Goal: Task Accomplishment & Management: Use online tool/utility

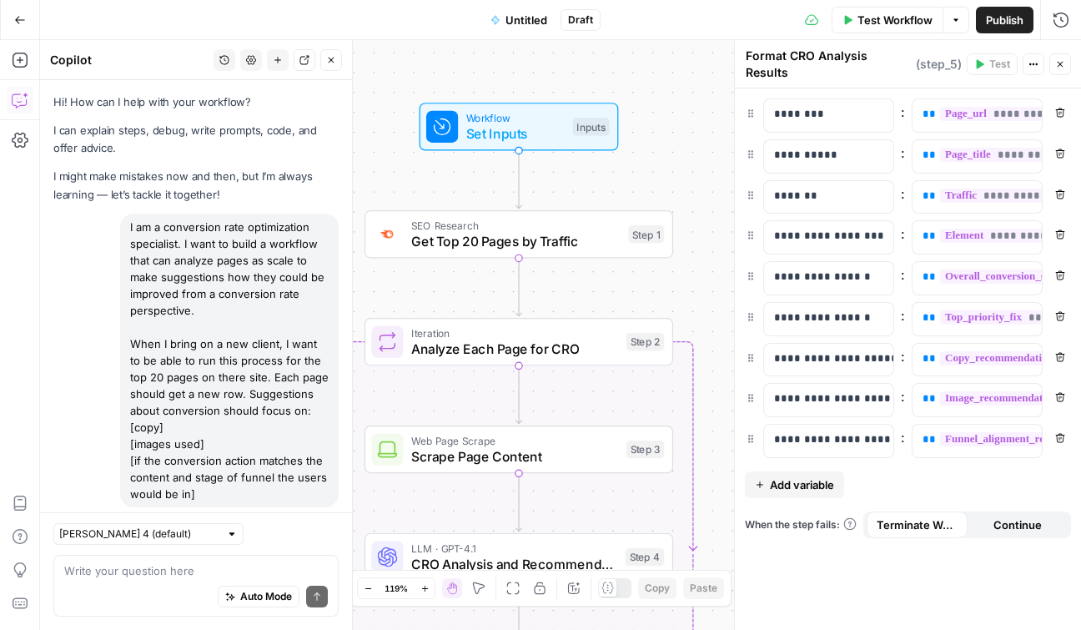
scroll to position [1343, 0]
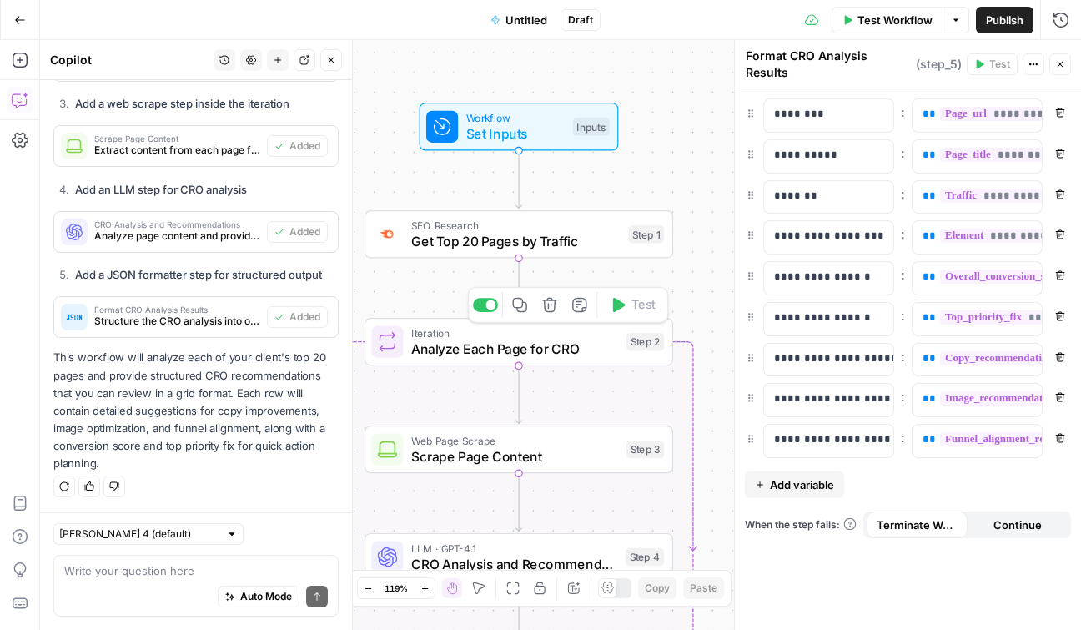
click at [586, 355] on span "Analyze Each Page for CRO" at bounding box center [514, 349] width 207 height 20
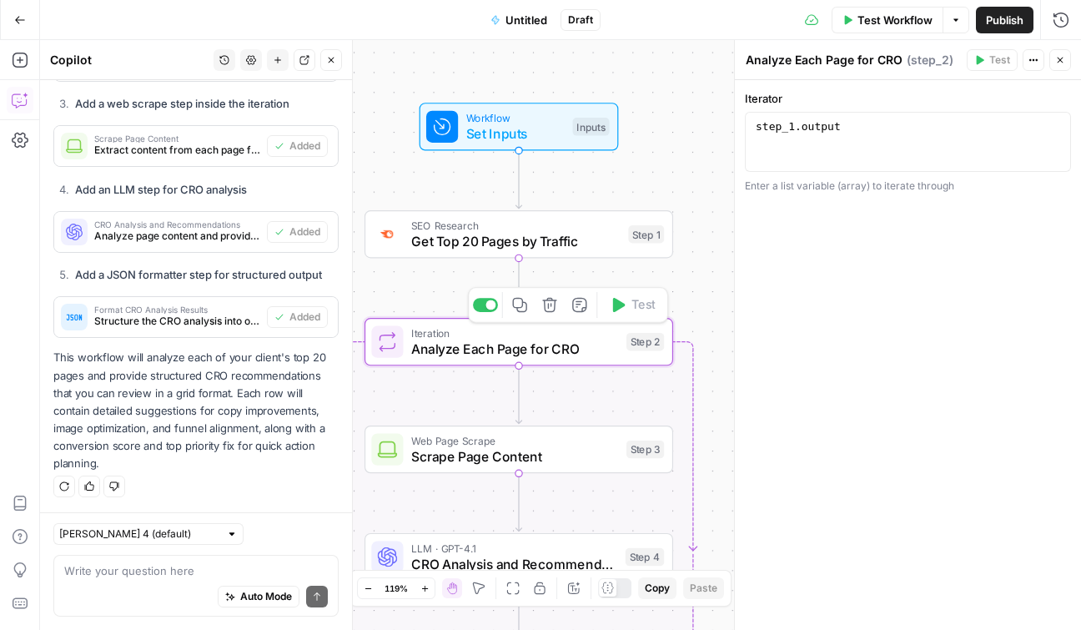
click at [586, 355] on span "Analyze Each Page for CRO" at bounding box center [514, 349] width 207 height 20
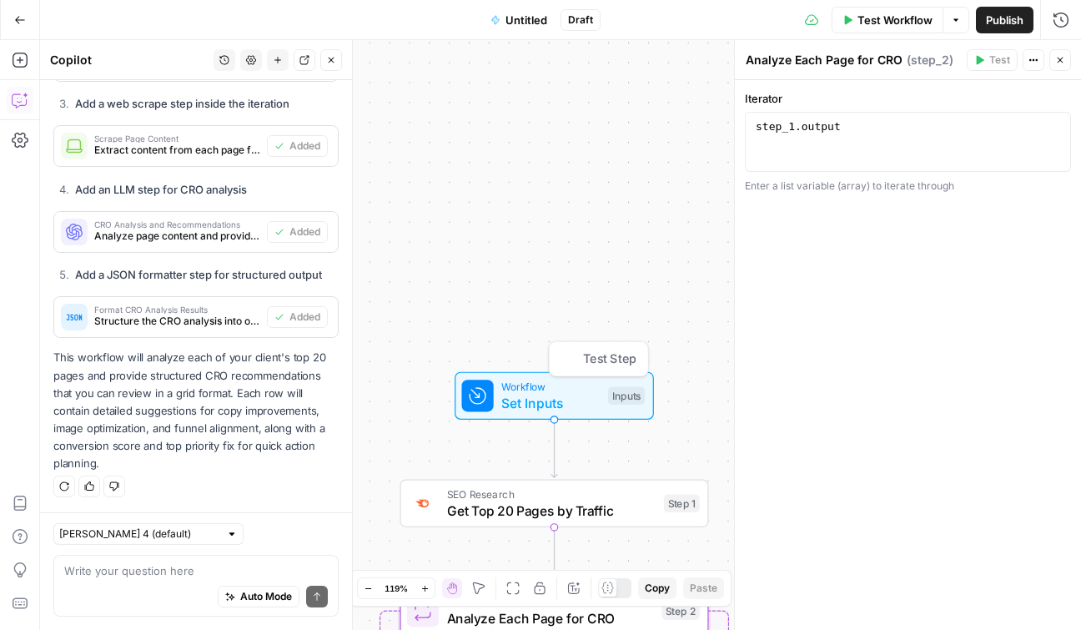
click at [549, 384] on span "Workflow" at bounding box center [550, 387] width 98 height 16
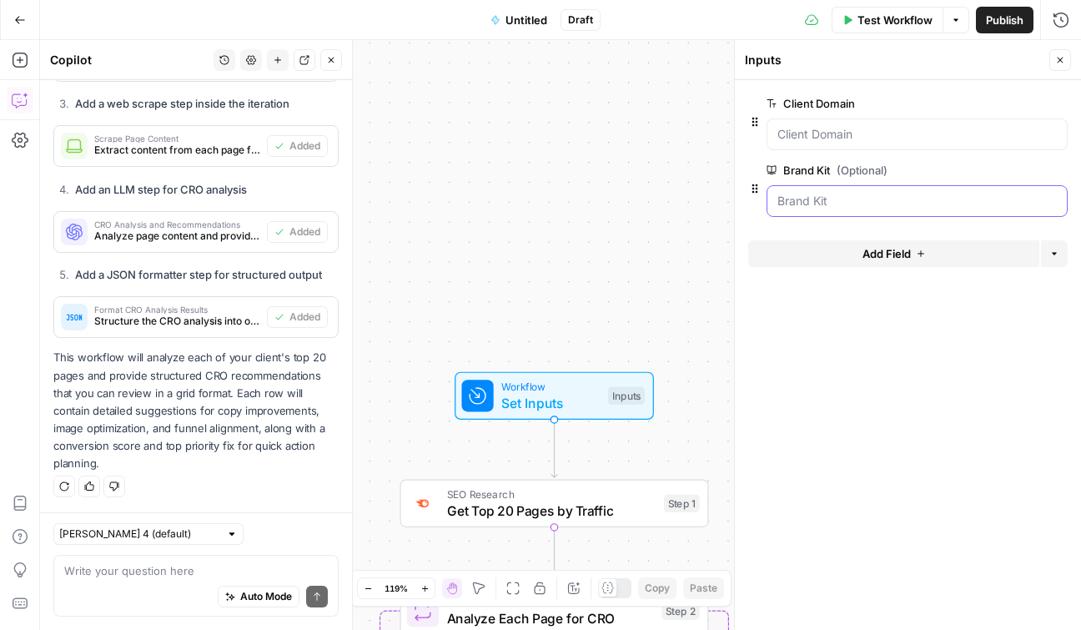
click at [866, 203] on Kit "Brand Kit (Optional)" at bounding box center [916, 201] width 279 height 17
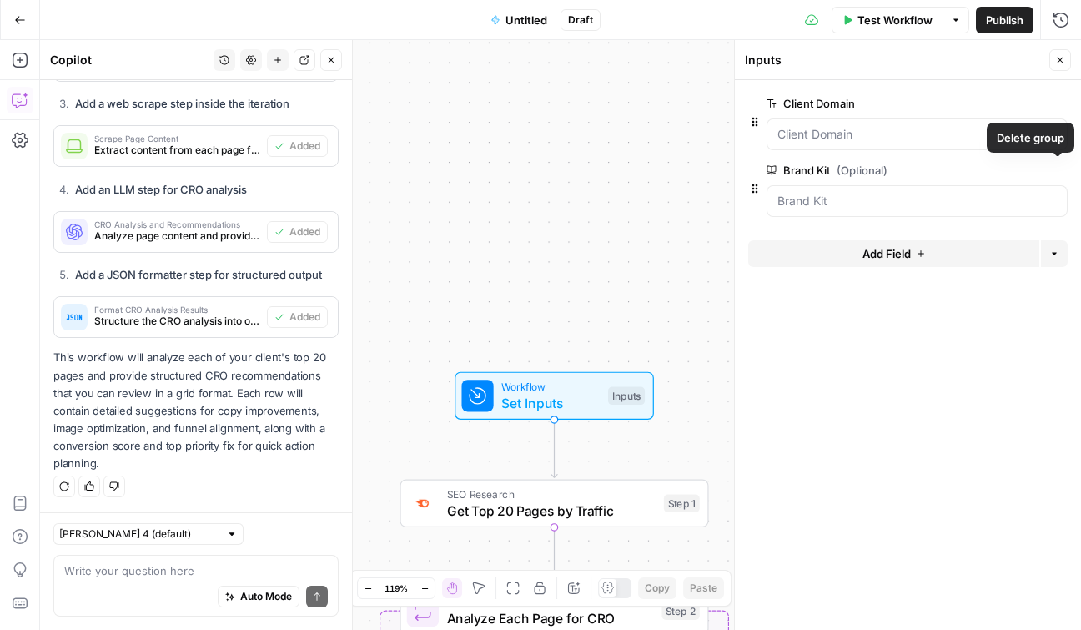
click at [1059, 170] on icon "button" at bounding box center [1057, 170] width 9 height 9
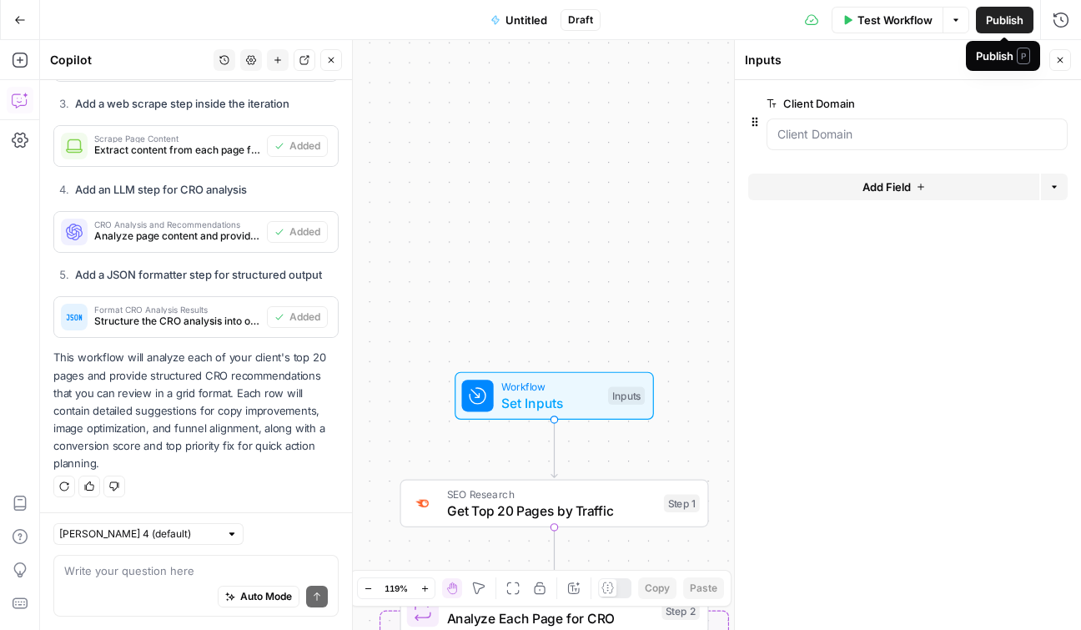
click at [1004, 14] on span "Publish" at bounding box center [1005, 20] width 38 height 17
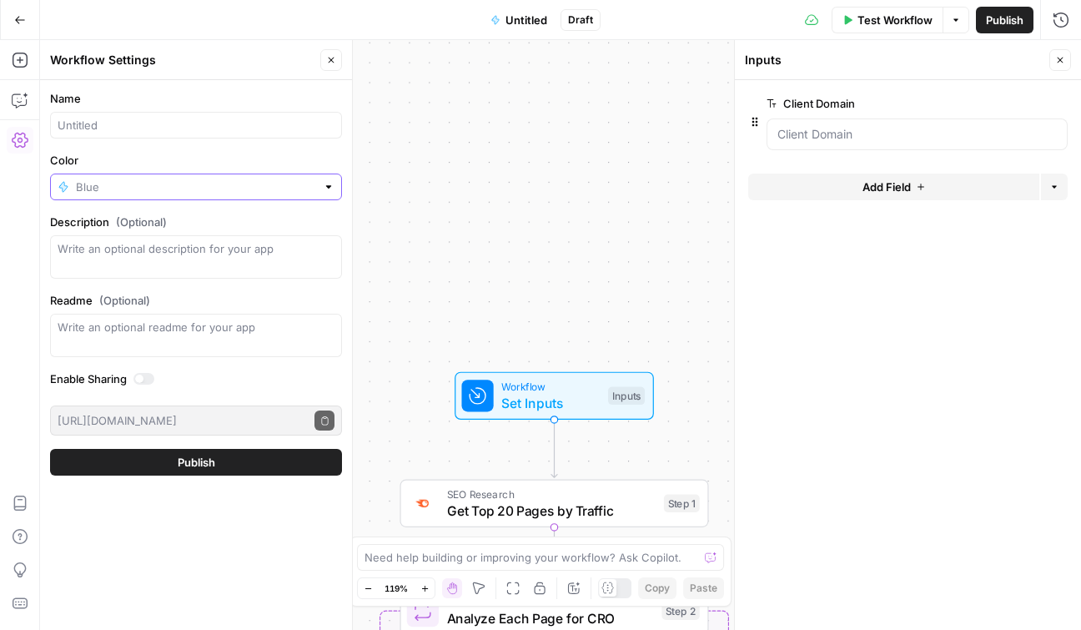
click at [236, 182] on input "Color" at bounding box center [196, 186] width 240 height 17
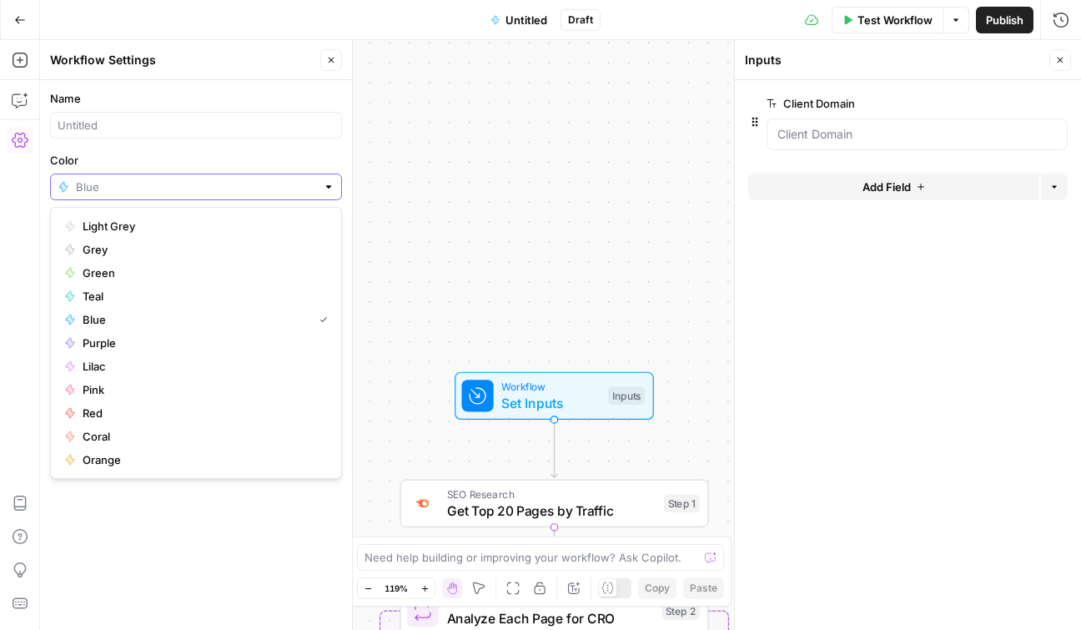
click at [236, 182] on input "Color" at bounding box center [196, 186] width 240 height 17
type input "Blue"
click at [190, 124] on input "Name" at bounding box center [196, 125] width 277 height 17
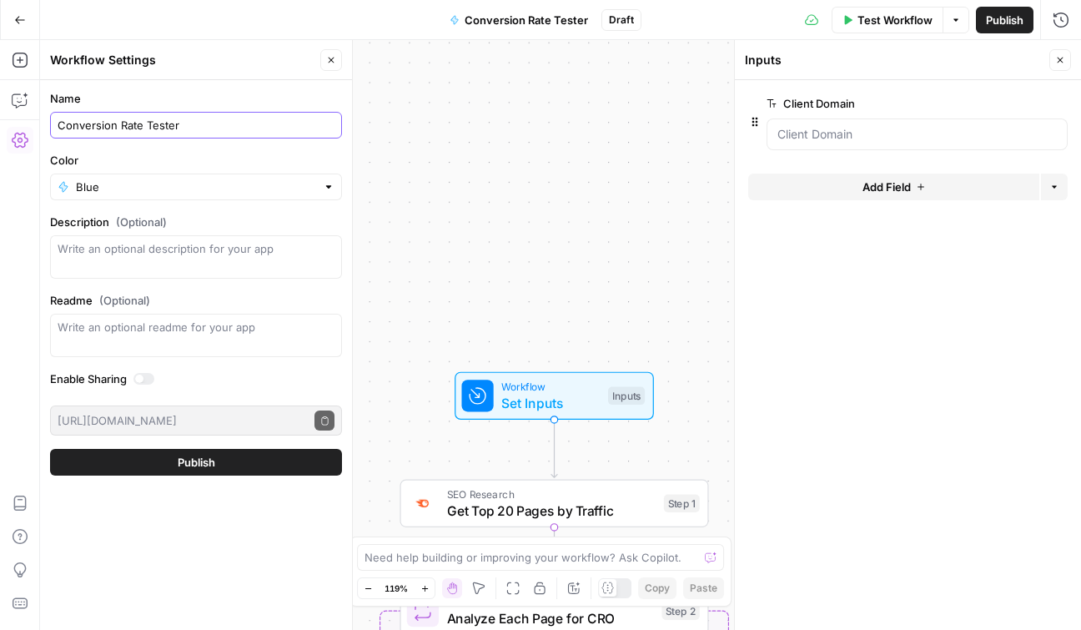
type input "Conversion Rate Tester"
click at [123, 463] on button "Publish" at bounding box center [196, 462] width 292 height 27
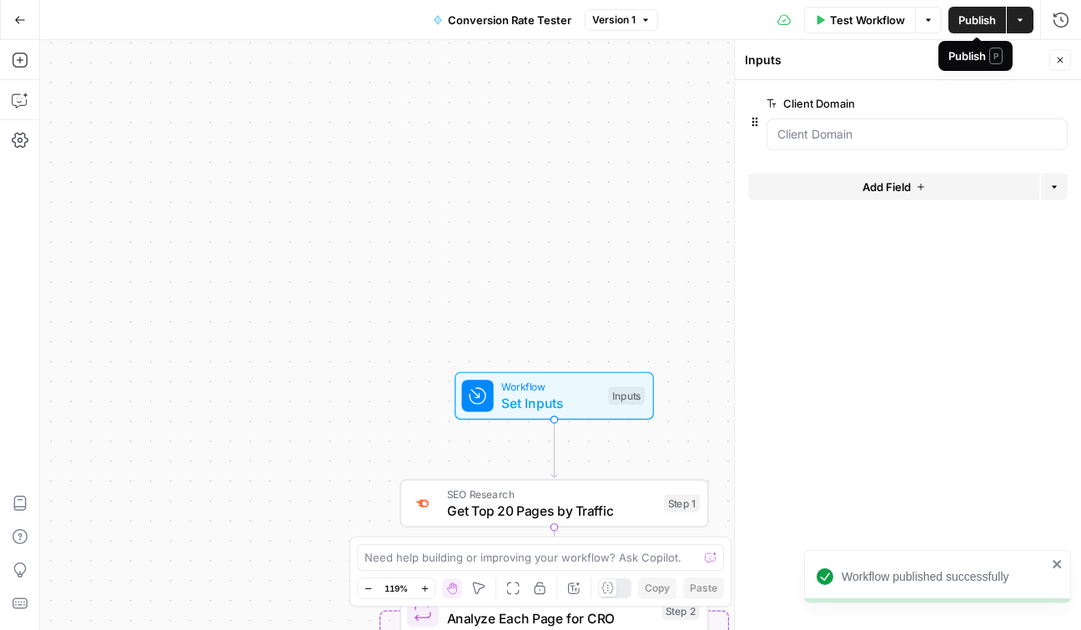
click at [1030, 20] on button "Actions" at bounding box center [1020, 20] width 27 height 27
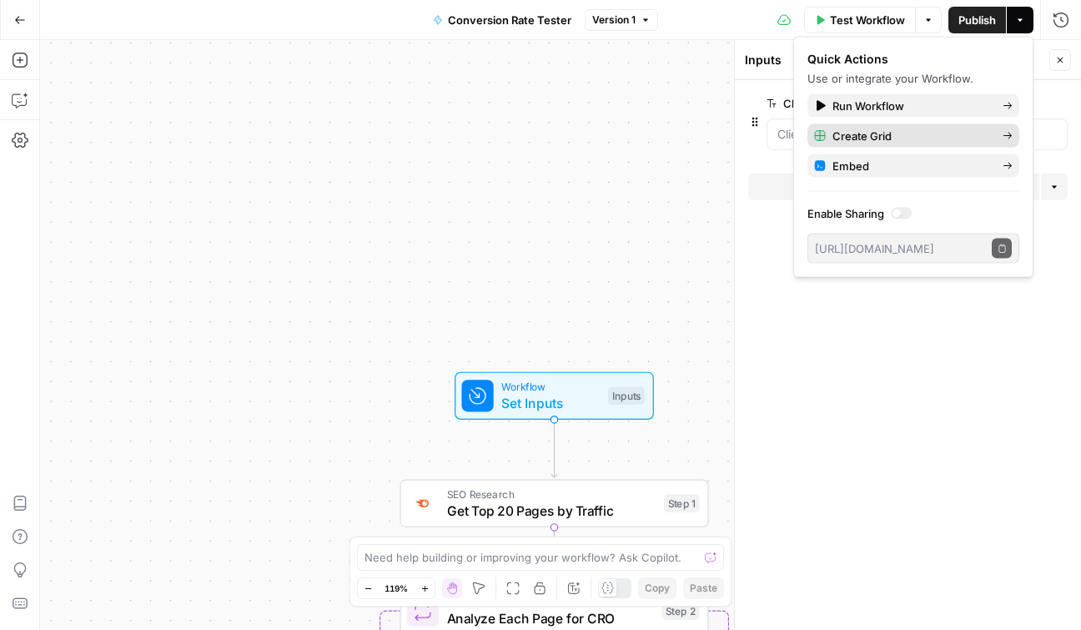
click at [940, 135] on span "Create Grid" at bounding box center [910, 136] width 157 height 17
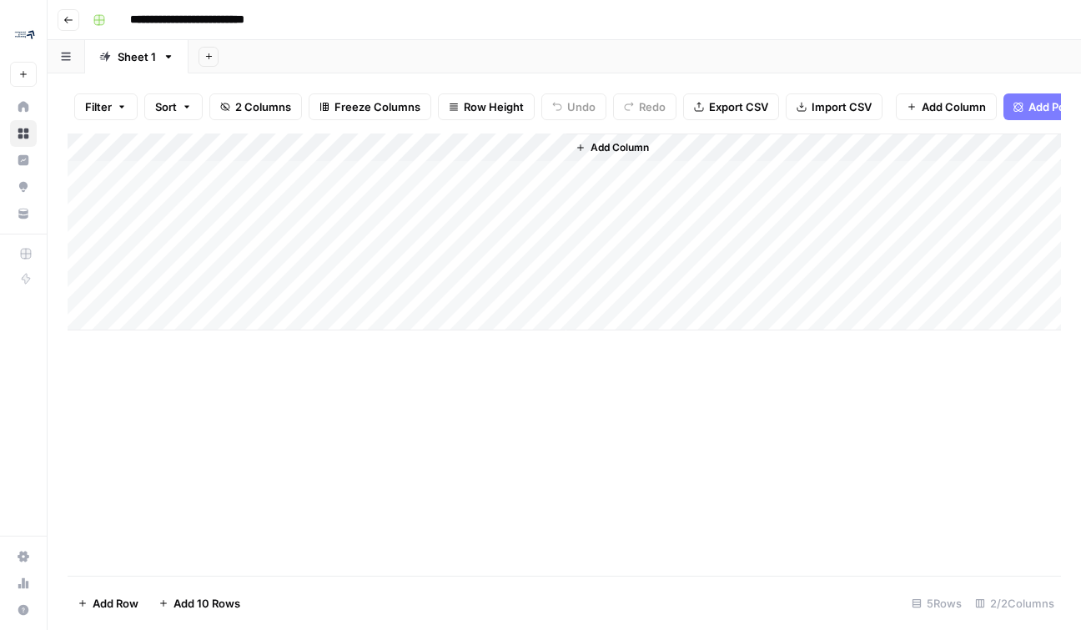
click at [237, 191] on div "Add Column" at bounding box center [564, 231] width 993 height 197
paste textarea "**********"
type textarea "**********"
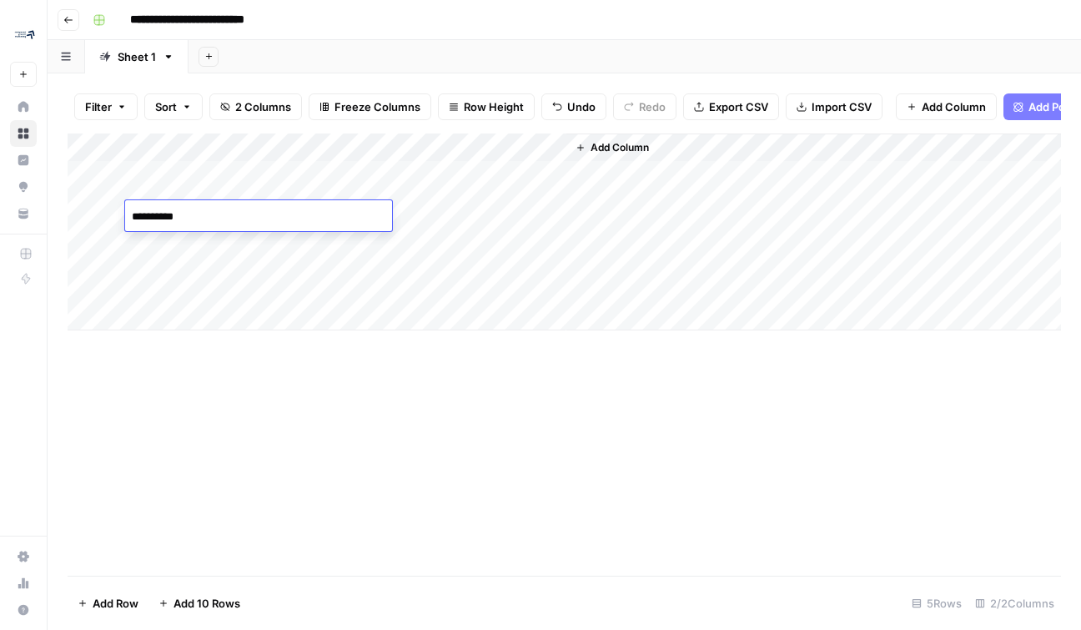
type textarea "**********"
click at [384, 185] on div "Add Column" at bounding box center [564, 231] width 993 height 197
click at [384, 218] on div "Add Column" at bounding box center [564, 231] width 993 height 197
click at [439, 190] on div "Add Column" at bounding box center [564, 231] width 993 height 197
click at [439, 174] on div "Add Column" at bounding box center [564, 231] width 993 height 197
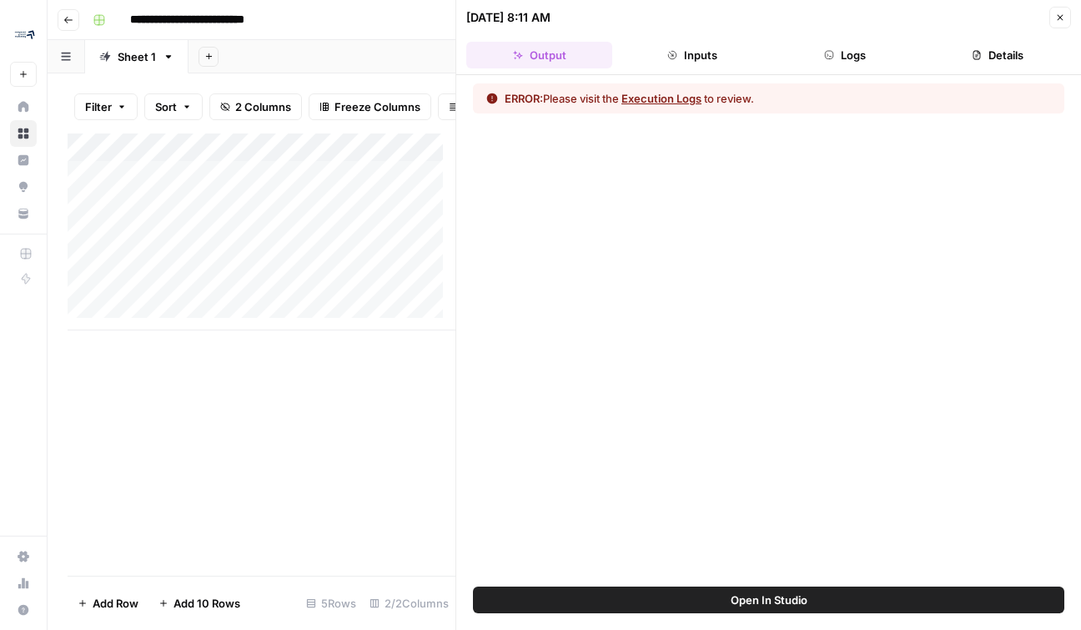
click at [663, 98] on button "Execution Logs" at bounding box center [661, 98] width 80 height 17
